Goal: Find specific page/section: Find specific page/section

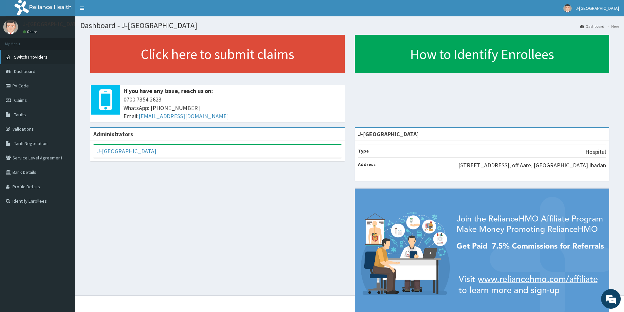
click at [34, 61] on link "Switch Providers" at bounding box center [37, 57] width 75 height 14
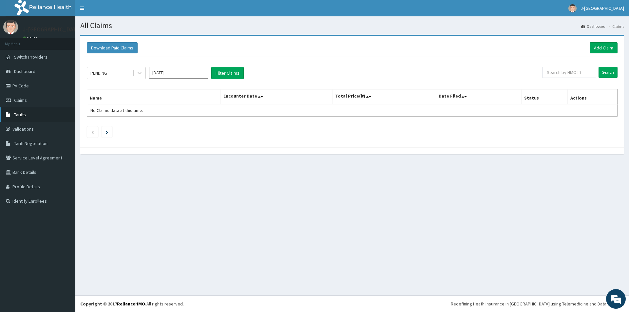
click at [37, 119] on link "Tariffs" at bounding box center [37, 114] width 75 height 14
